Goal: Navigation & Orientation: Find specific page/section

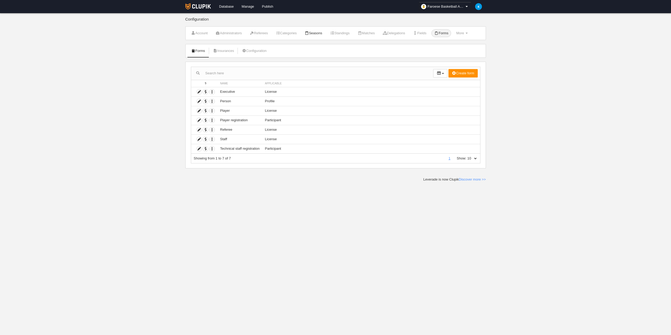
click at [319, 36] on link "Seasons" at bounding box center [313, 33] width 23 height 8
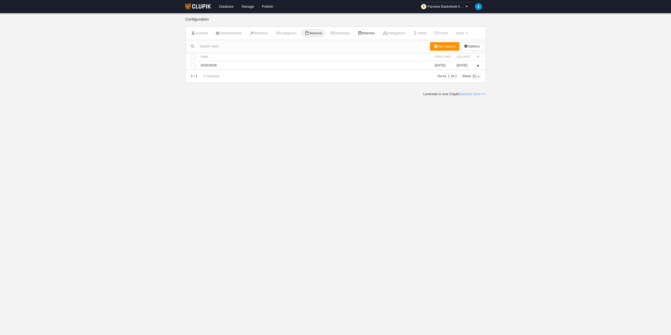
click at [368, 35] on link "Matches" at bounding box center [366, 33] width 23 height 8
click at [242, 65] on td "basketball" at bounding box center [357, 65] width 258 height 9
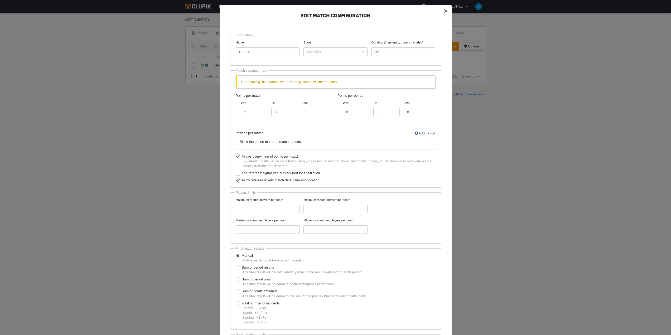
click at [443, 10] on button "×" at bounding box center [446, 11] width 12 height 12
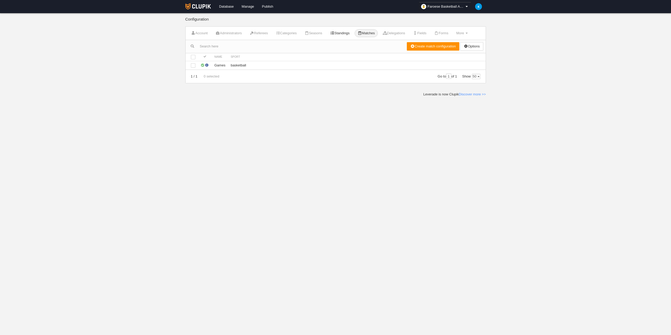
click at [342, 32] on link "Standings" at bounding box center [339, 33] width 25 height 8
click at [317, 34] on link "Seasons" at bounding box center [313, 33] width 23 height 8
click at [293, 35] on link "Categories" at bounding box center [286, 33] width 27 height 8
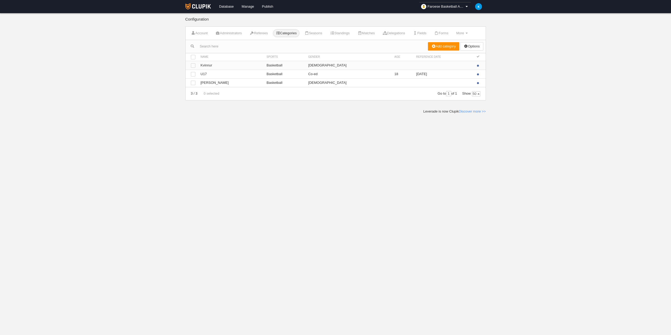
click at [204, 67] on td "Look [GEOGRAPHIC_DATA]" at bounding box center [231, 65] width 66 height 9
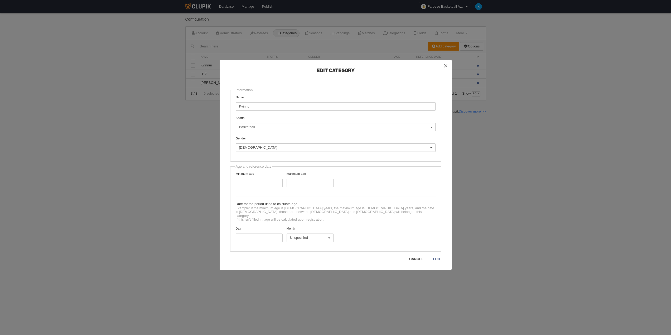
click at [420, 259] on link "Cancel" at bounding box center [416, 259] width 15 height 5
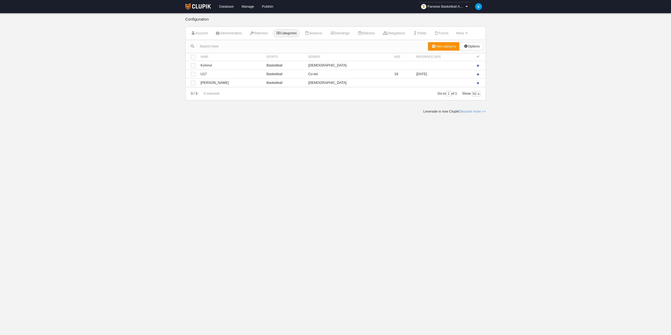
click at [228, 5] on link "Database" at bounding box center [226, 6] width 23 height 13
